Goal: Navigation & Orientation: Understand site structure

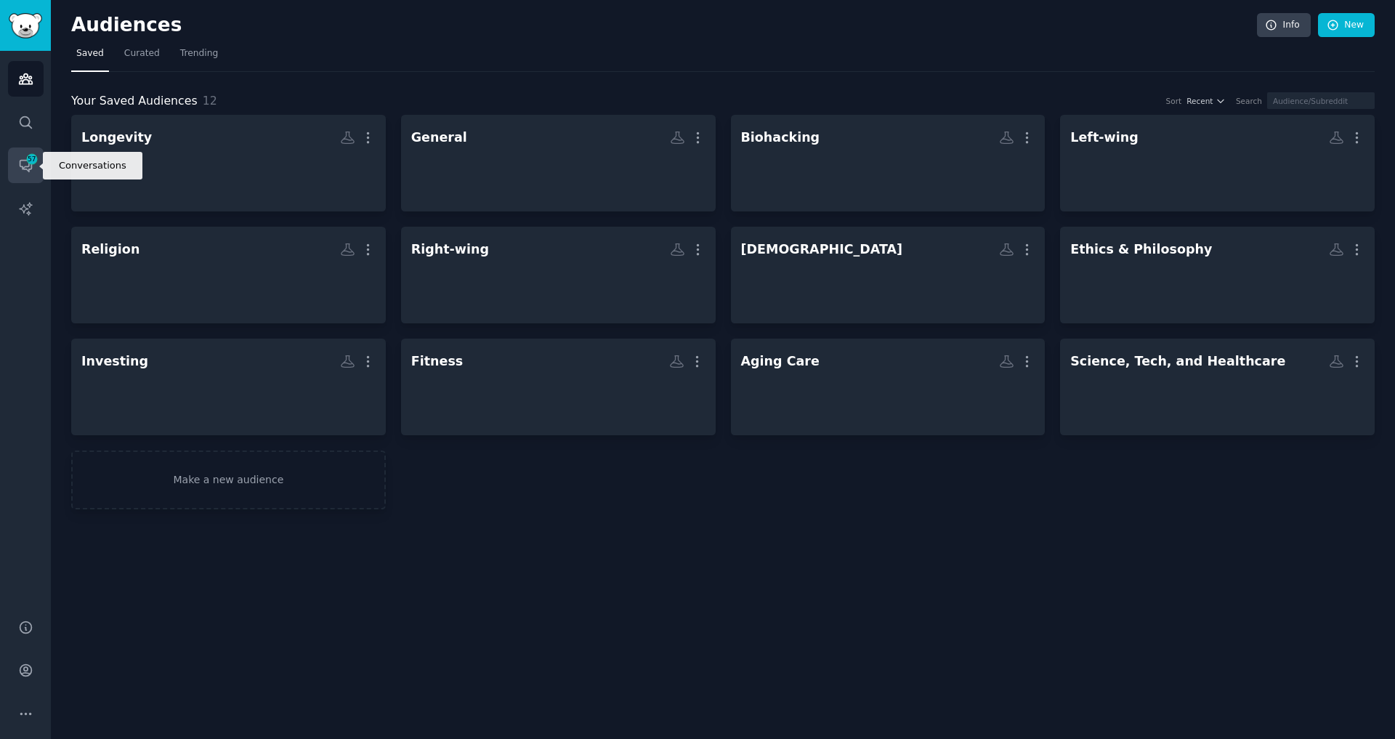
click at [36, 179] on link "Conversations 57" at bounding box center [26, 165] width 36 height 36
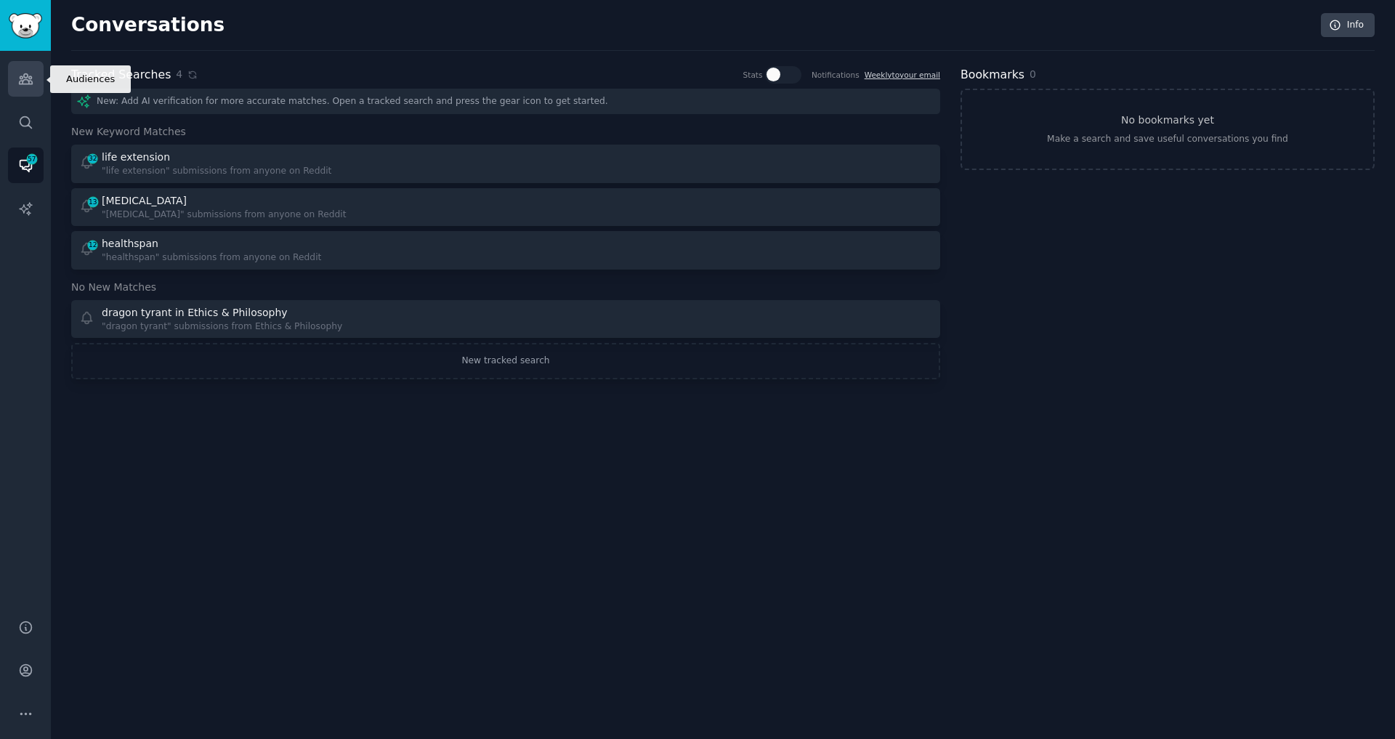
click at [29, 78] on icon "Sidebar" at bounding box center [25, 79] width 13 height 10
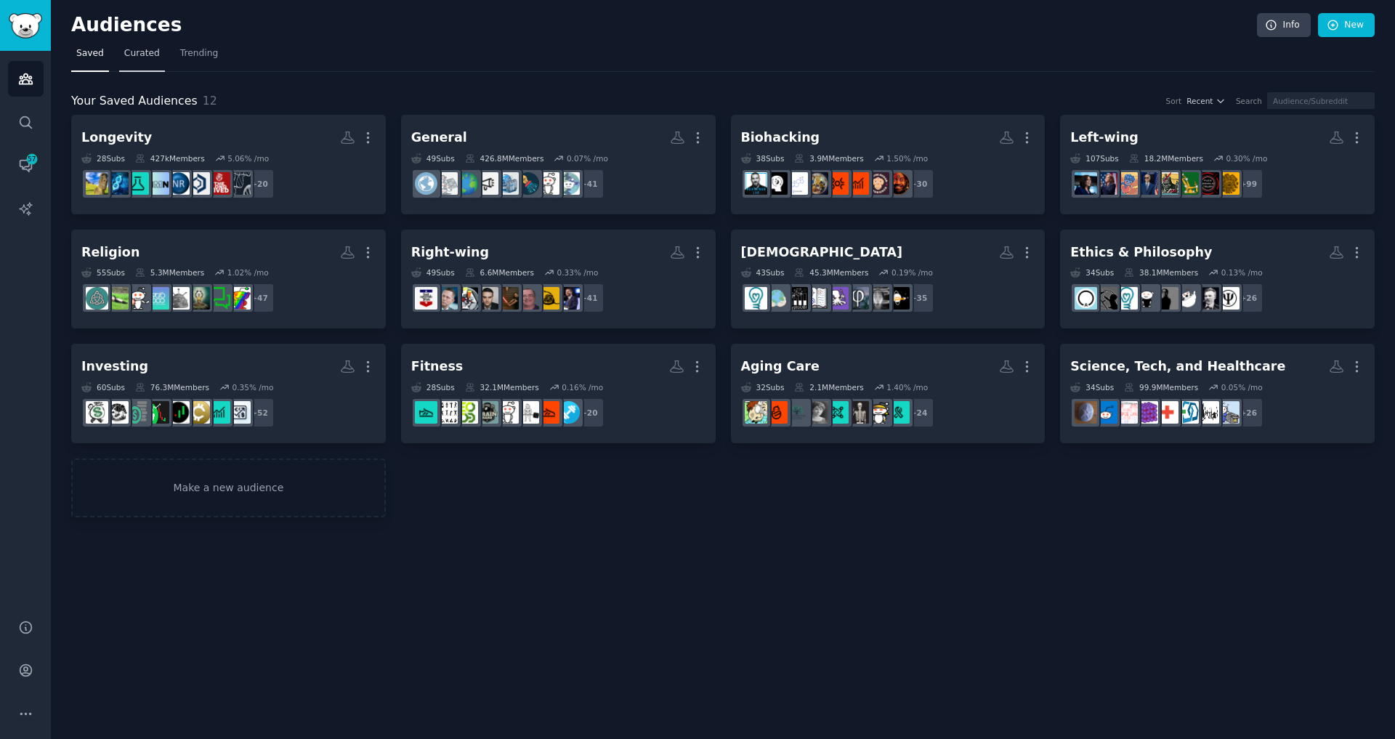
click at [144, 56] on span "Curated" at bounding box center [142, 53] width 36 height 13
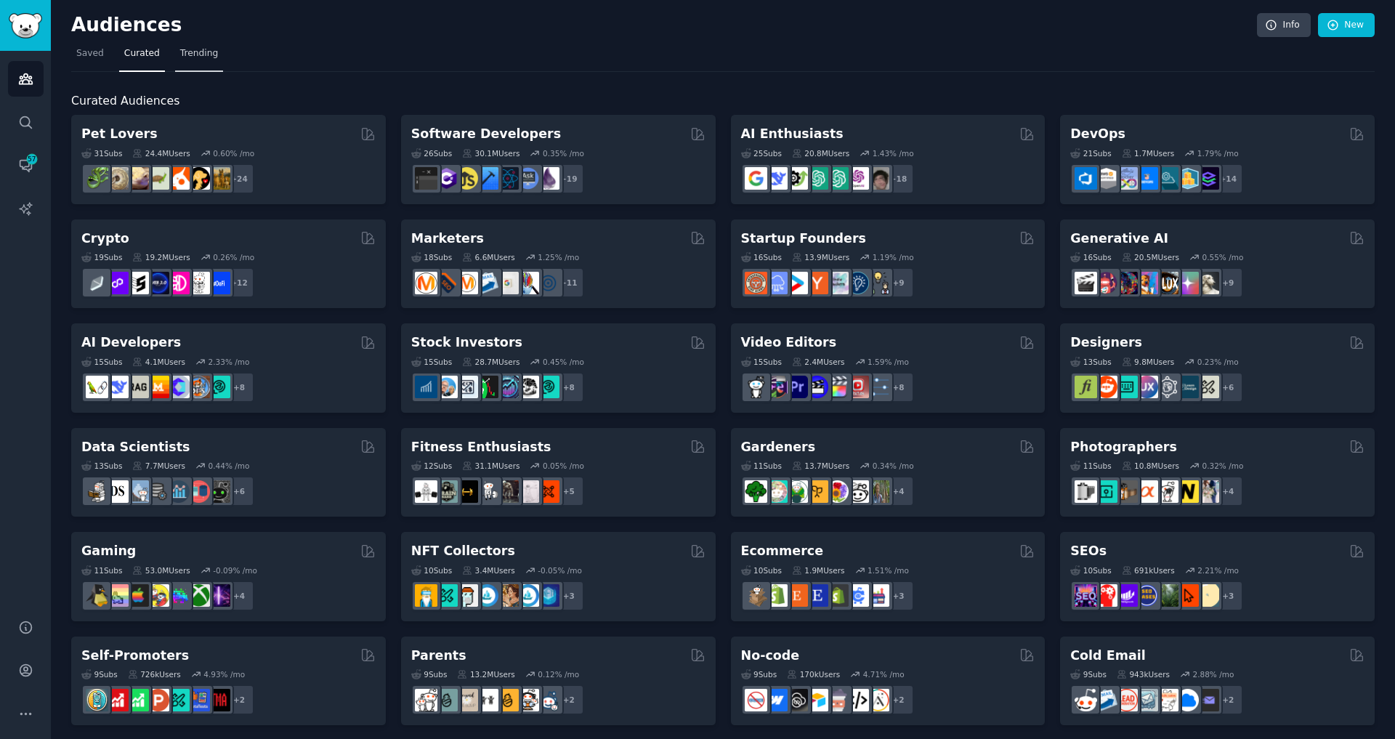
click at [184, 54] on span "Trending" at bounding box center [199, 53] width 38 height 13
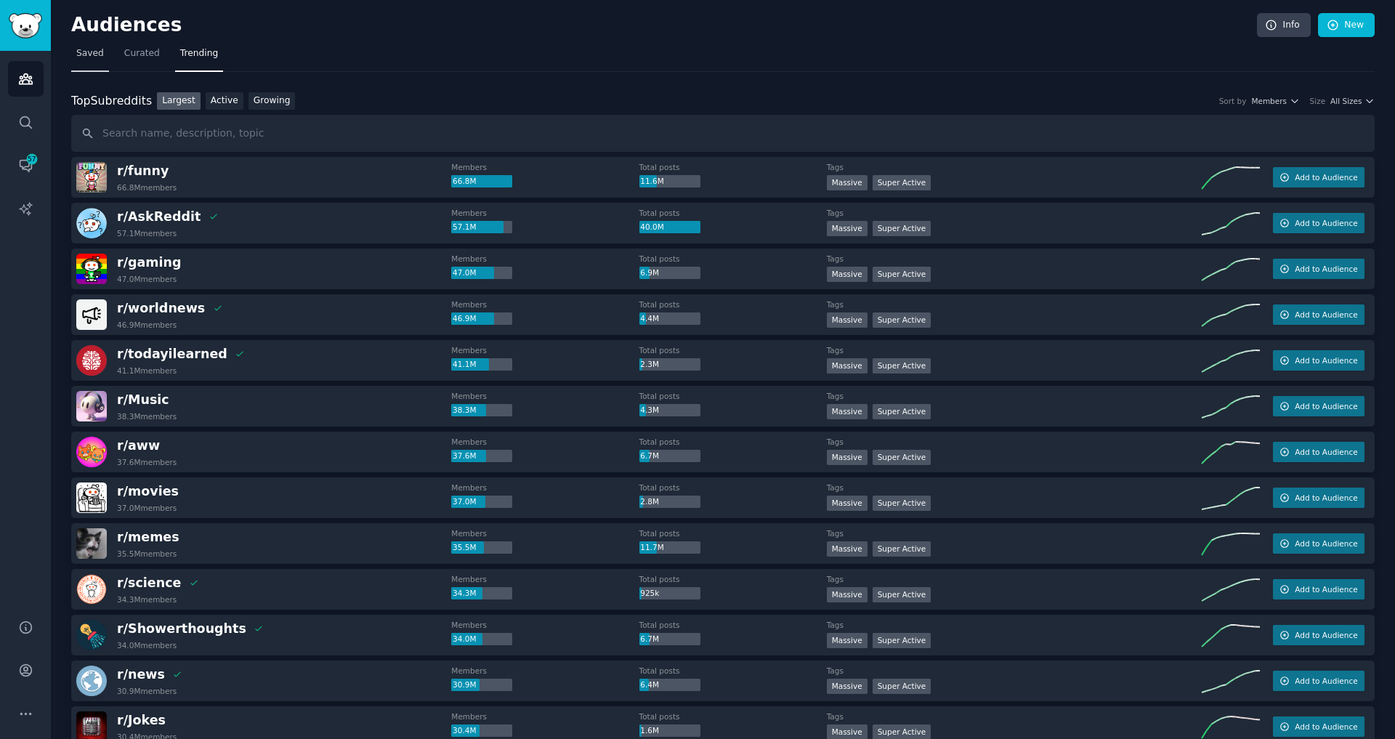
click at [92, 53] on span "Saved" at bounding box center [90, 53] width 28 height 13
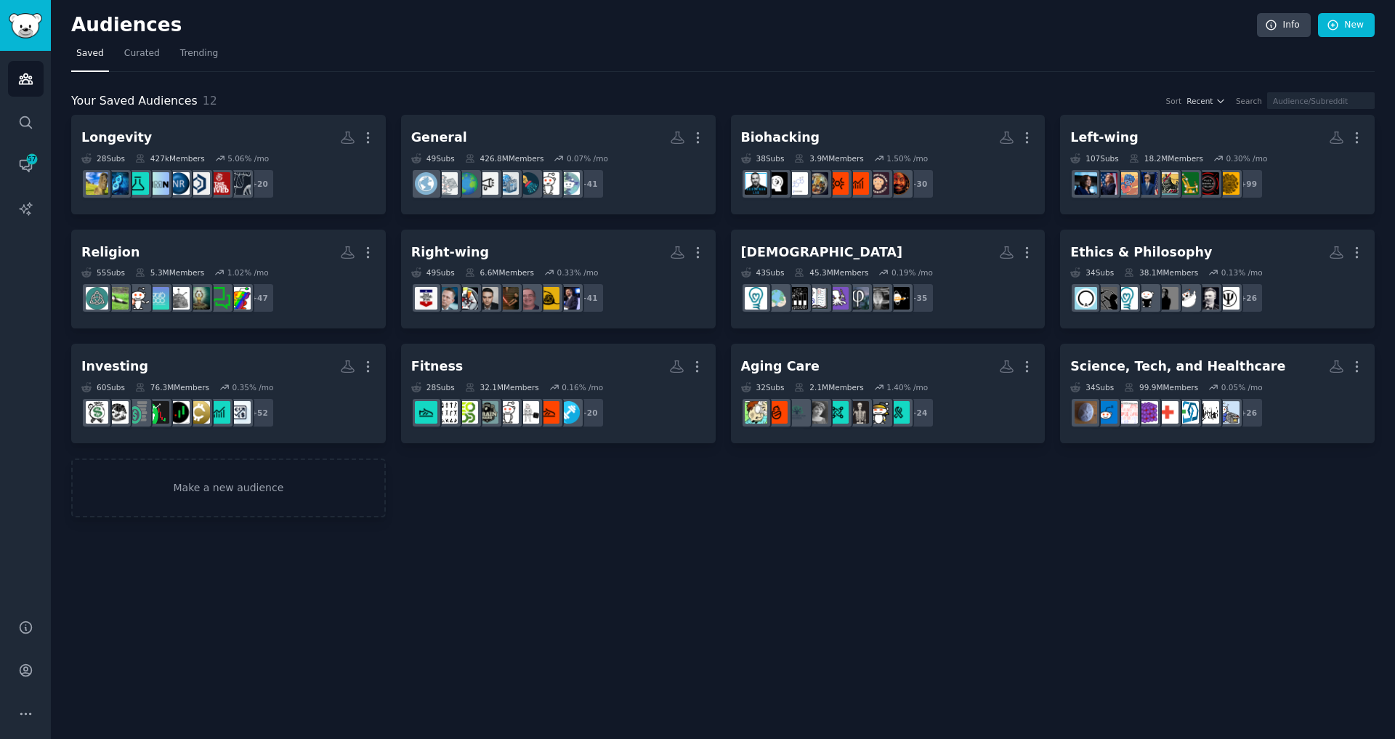
click at [1141, 1] on div "Audiences Info New Saved Curated Trending Your Saved Audiences 12 Sort Recent S…" at bounding box center [723, 369] width 1344 height 739
click at [1054, 43] on nav "Saved Curated Trending" at bounding box center [722, 57] width 1303 height 30
click at [970, 79] on div "Your Saved Audiences 12 Sort Recent Search Longevity More 28 Sub s 427k Members…" at bounding box center [722, 294] width 1303 height 445
click at [970, 80] on div "Your Saved Audiences 12 Sort Recent Search Longevity More 28 Sub s 427k Members…" at bounding box center [722, 294] width 1303 height 445
click at [840, 58] on nav "Saved Curated Trending" at bounding box center [722, 57] width 1303 height 30
